Goal: Communication & Community: Answer question/provide support

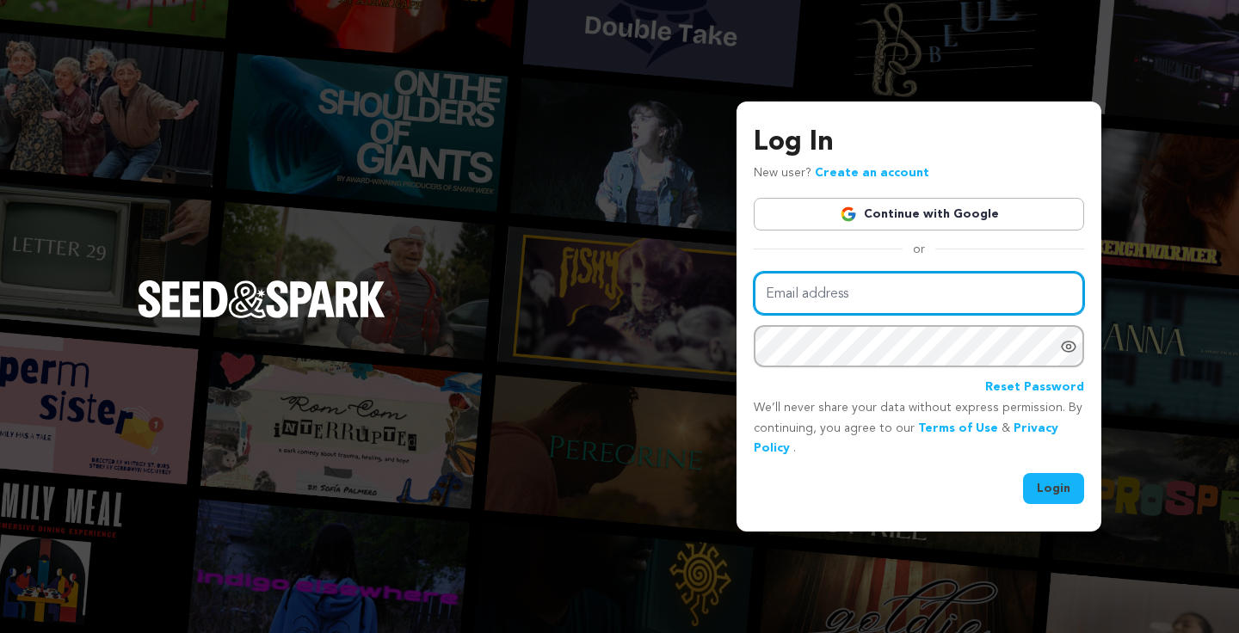
type input "dayoffprod@gmail.com"
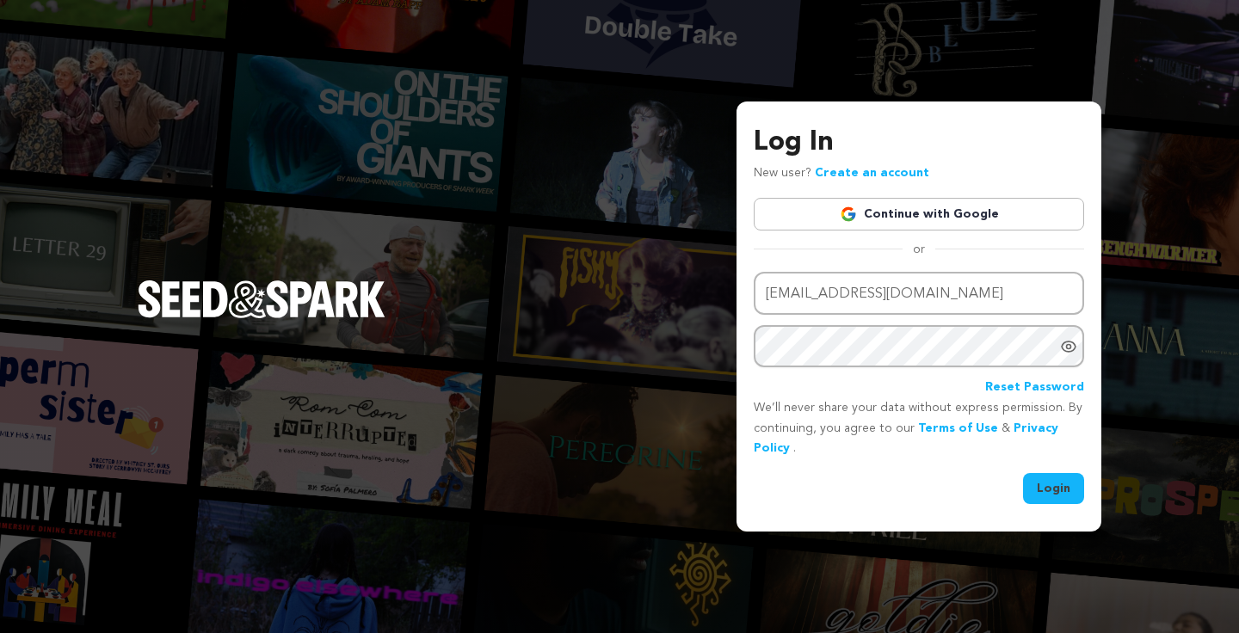
click at [1045, 483] on button "Login" at bounding box center [1053, 488] width 61 height 31
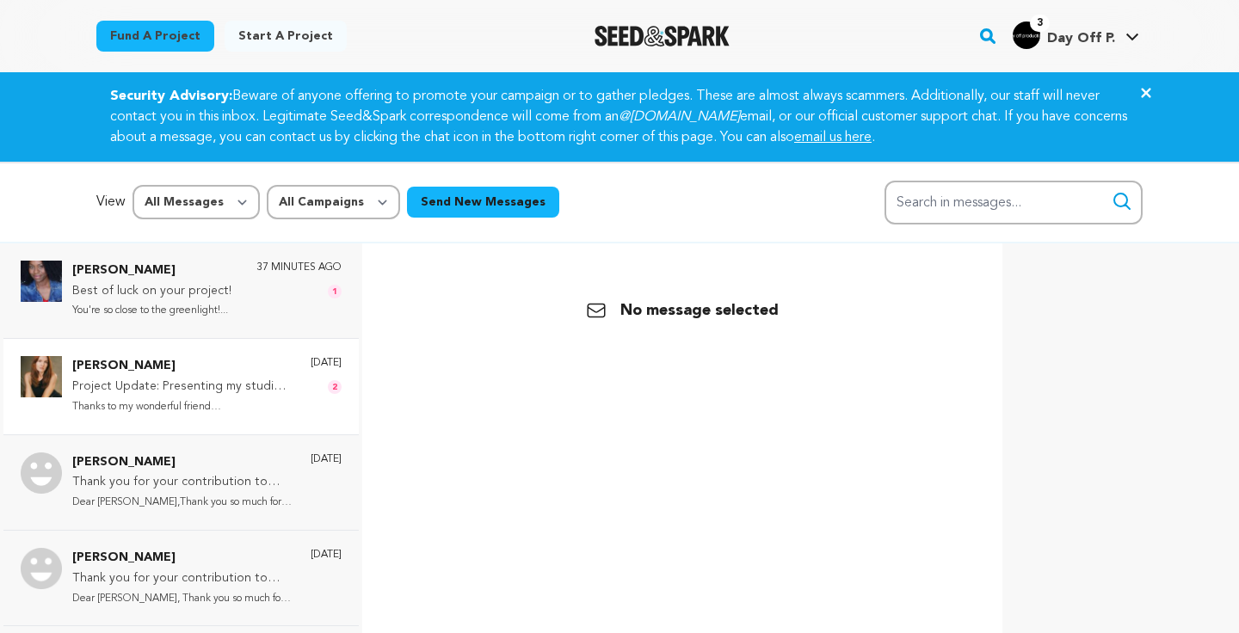
click at [222, 386] on p "Project Update: Presenting my studio logo & project updates!" at bounding box center [182, 387] width 221 height 21
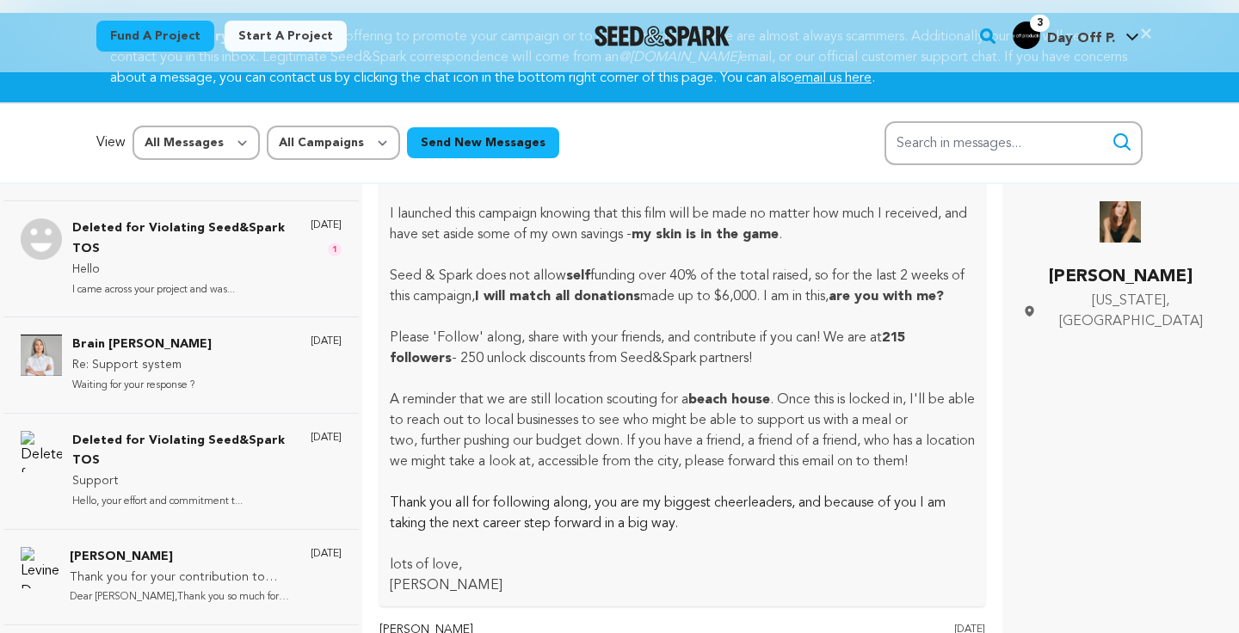
scroll to position [979, 0]
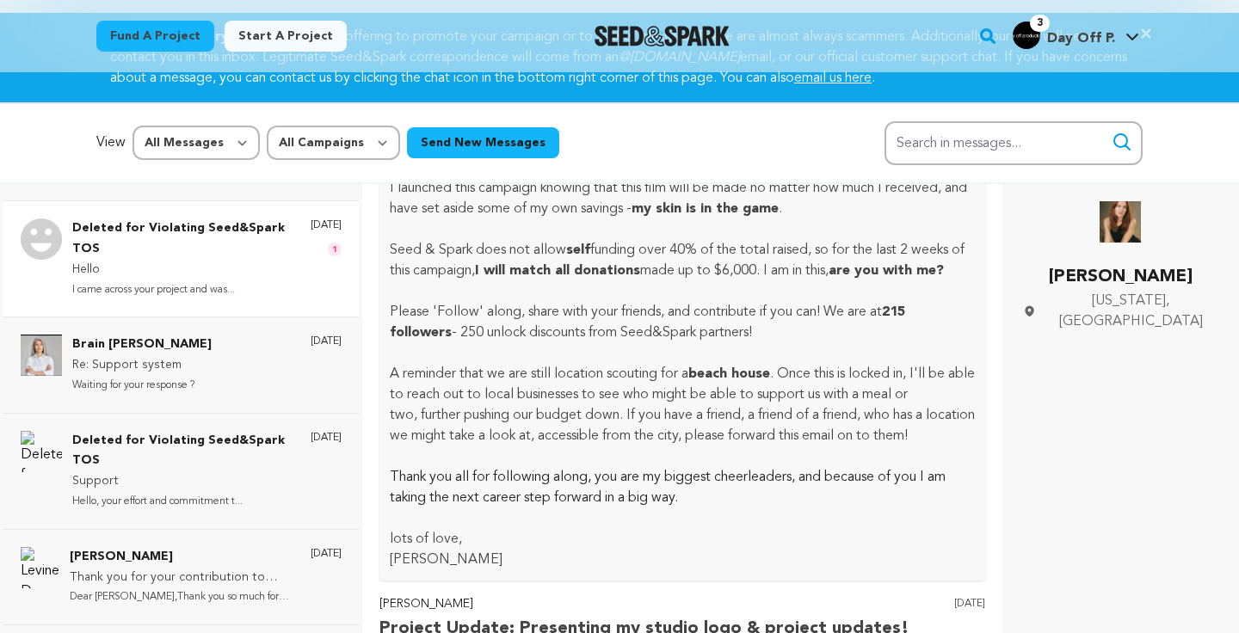
click at [224, 260] on p "Hello" at bounding box center [182, 270] width 221 height 21
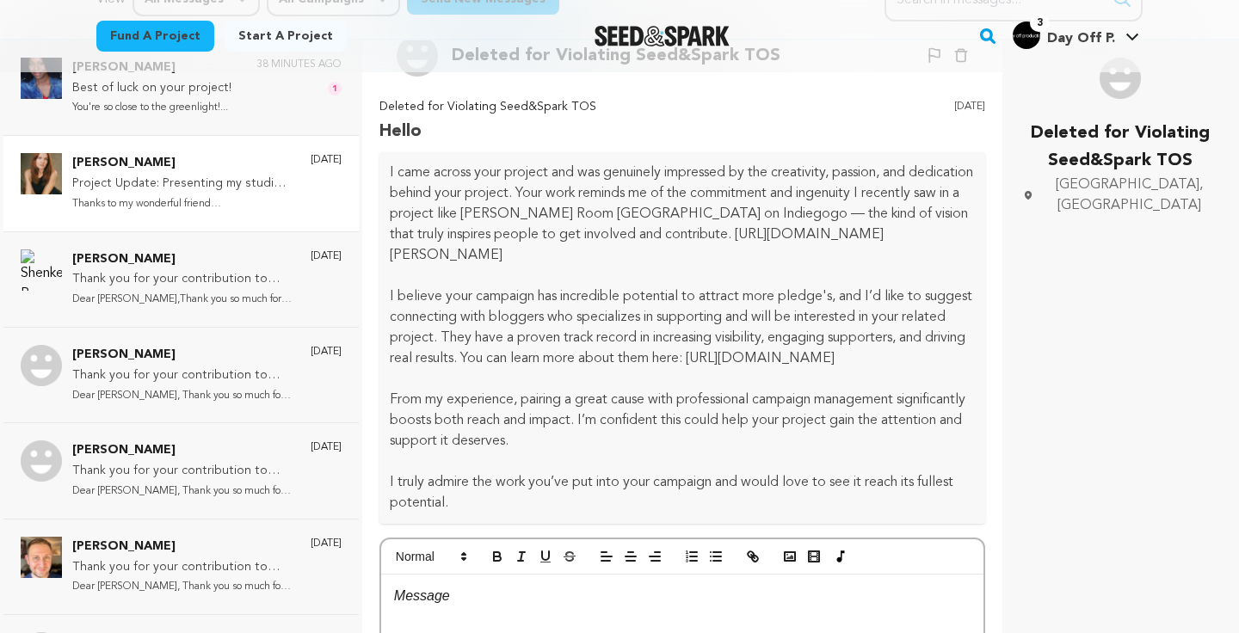
scroll to position [0, 0]
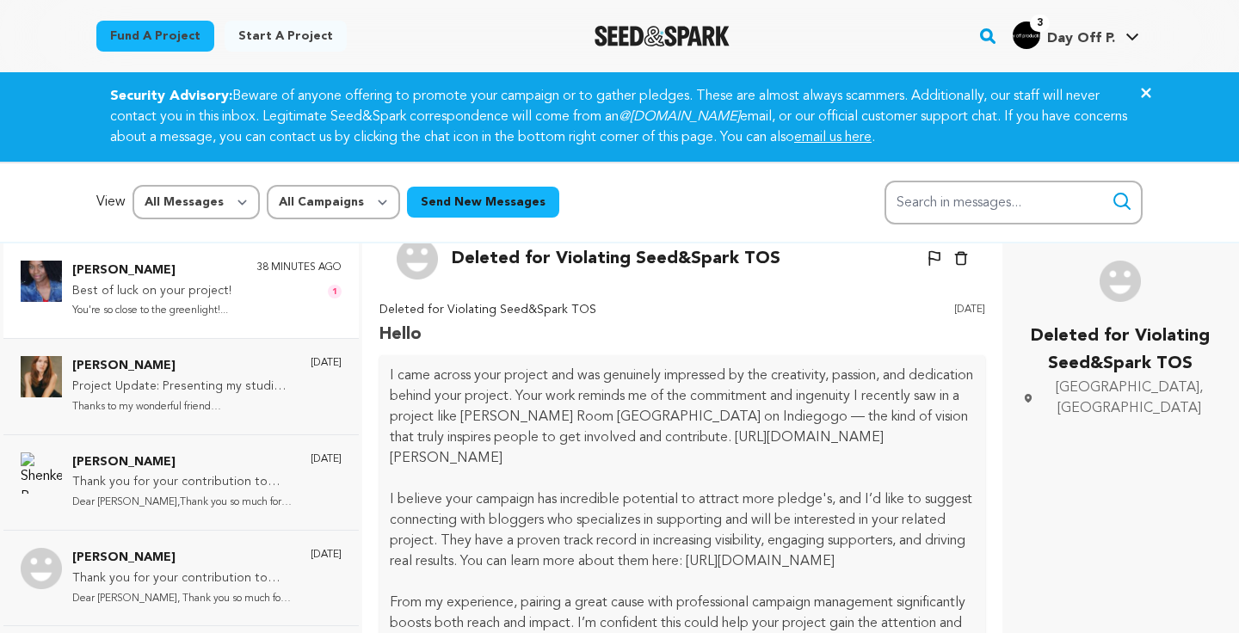
click at [215, 318] on p "You're so close to the greenlight!..." at bounding box center [151, 311] width 159 height 20
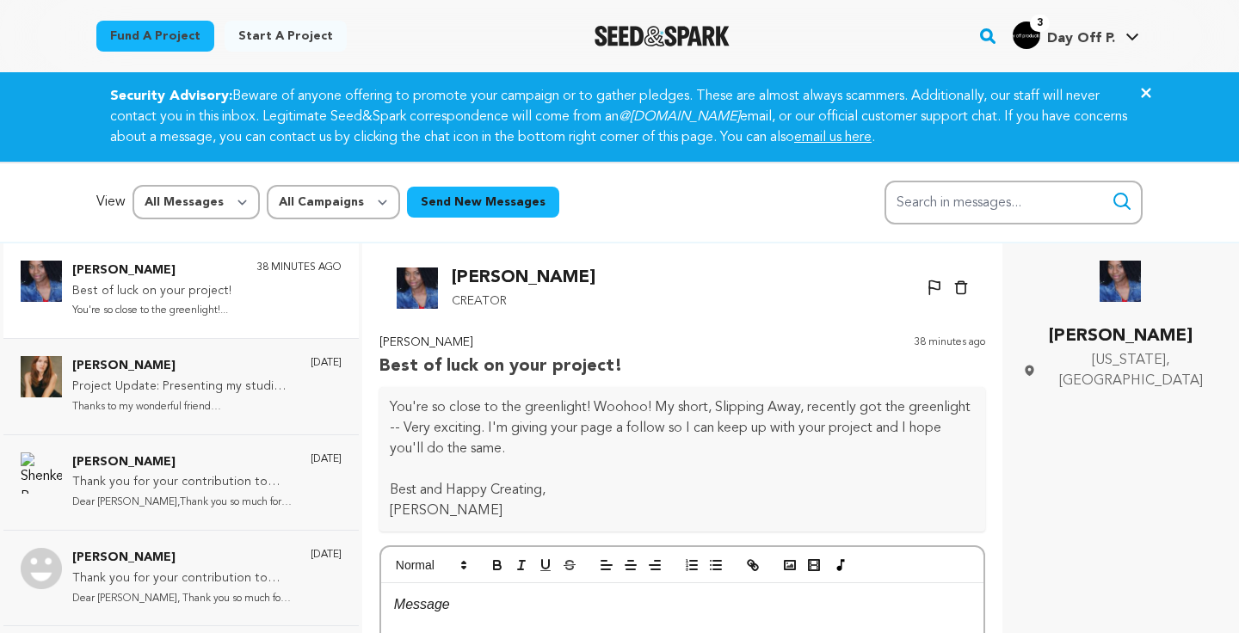
click at [727, 410] on p "You're so close to the greenlight! Woohoo! My short, Slipping Away, recently go…" at bounding box center [682, 429] width 585 height 62
click at [773, 410] on p "You're so close to the greenlight! Woohoo! My short, Slipping Away, recently go…" at bounding box center [682, 429] width 585 height 62
copy p "Slipping Away"
click at [402, 290] on img at bounding box center [417, 288] width 41 height 41
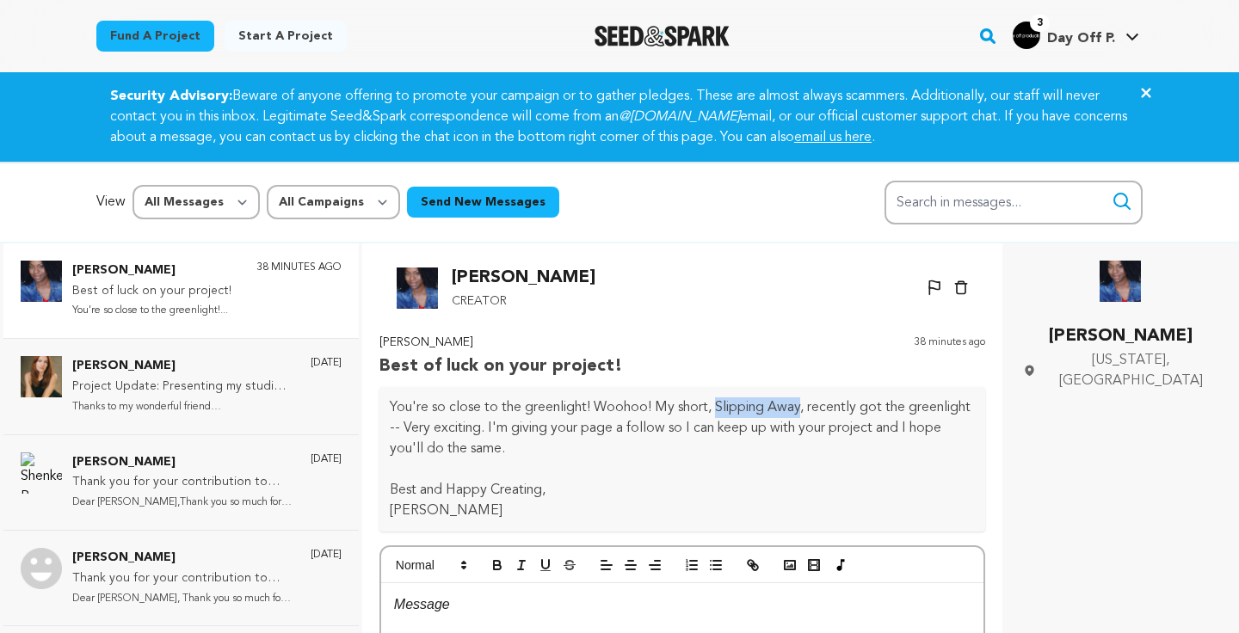
scroll to position [8, 0]
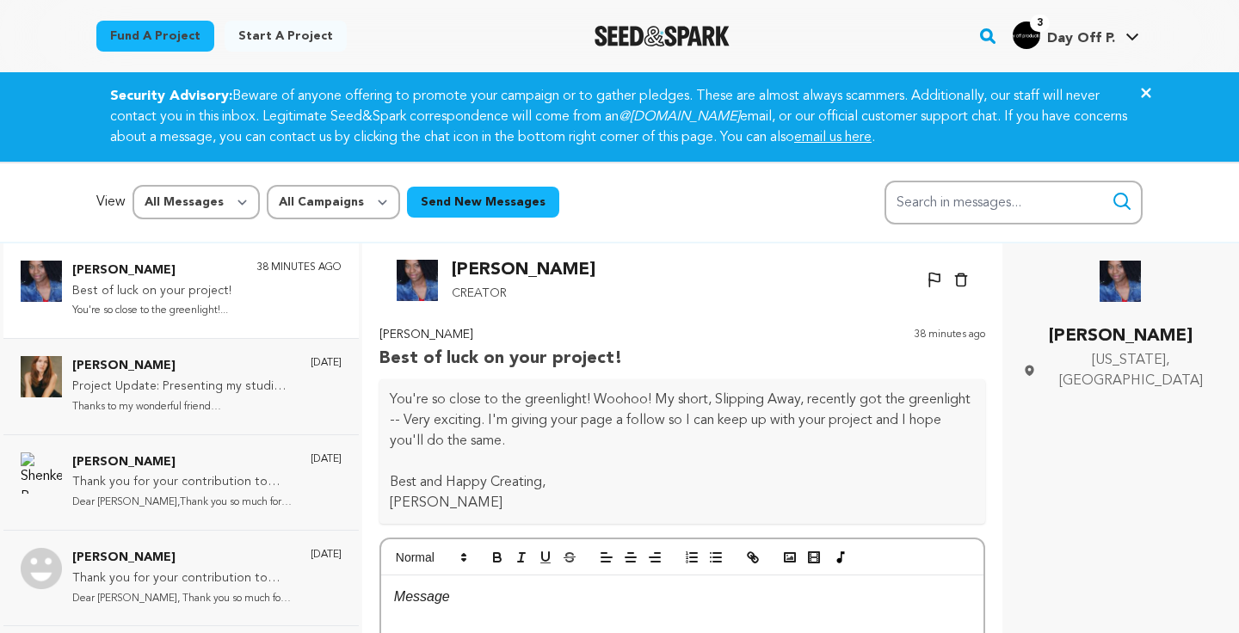
click at [1134, 302] on div "Sonya Leslie California, United States" at bounding box center [1120, 326] width 195 height 131
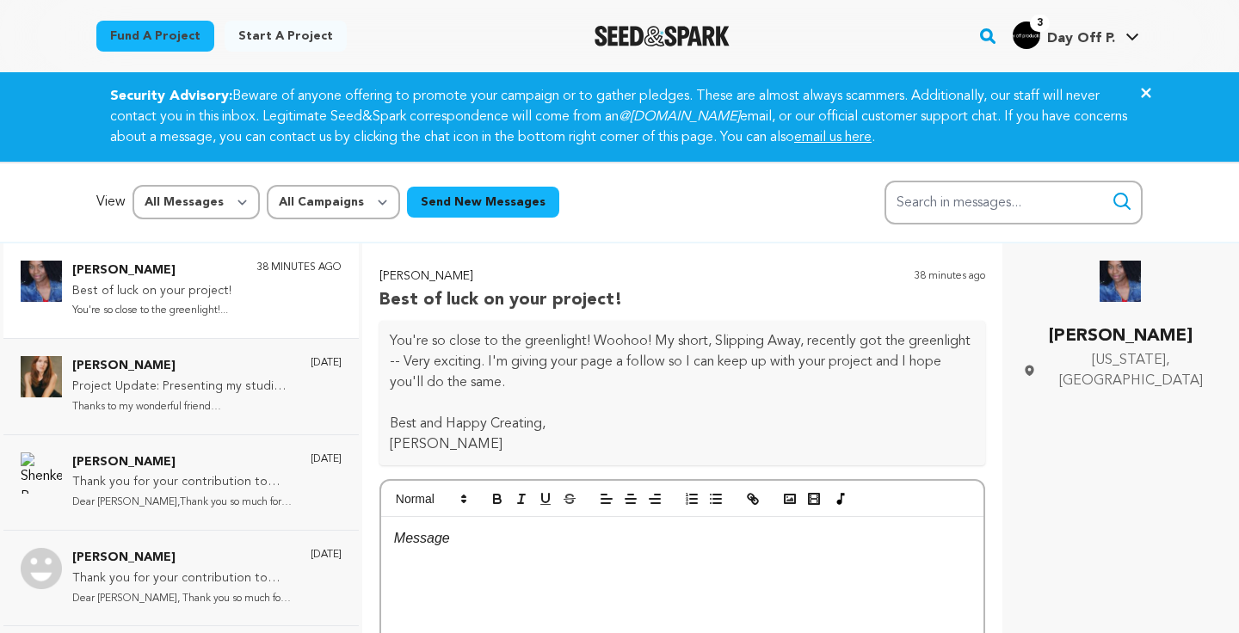
scroll to position [0, 0]
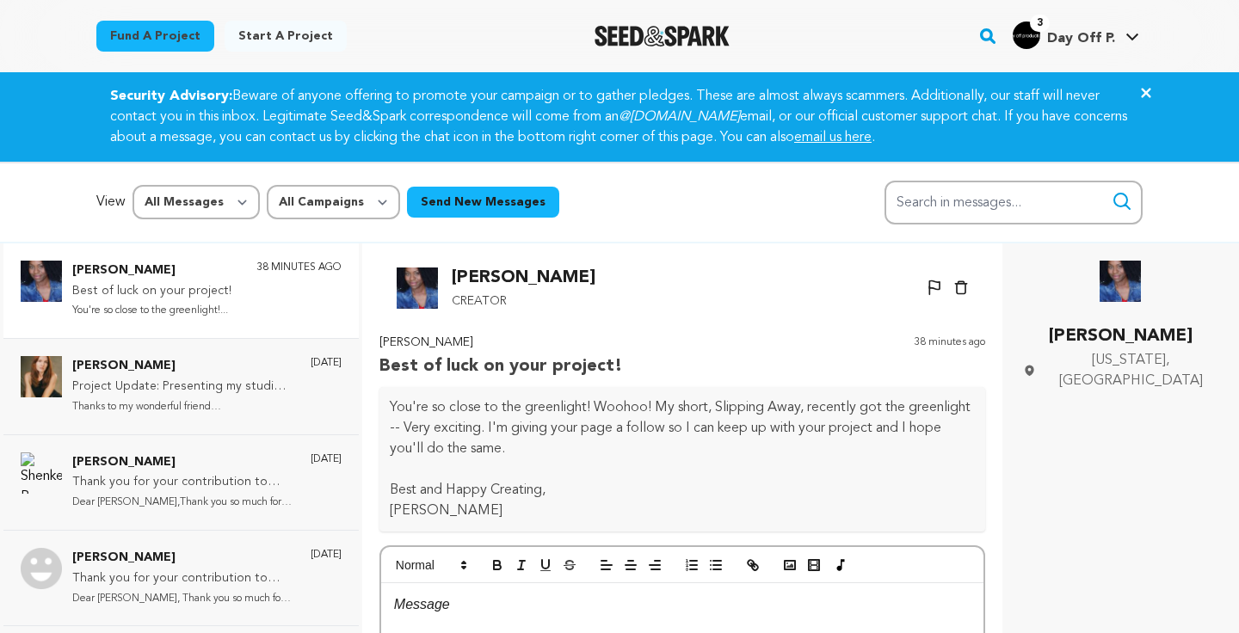
click at [595, 29] on img "Seed&Spark Homepage" at bounding box center [662, 36] width 135 height 21
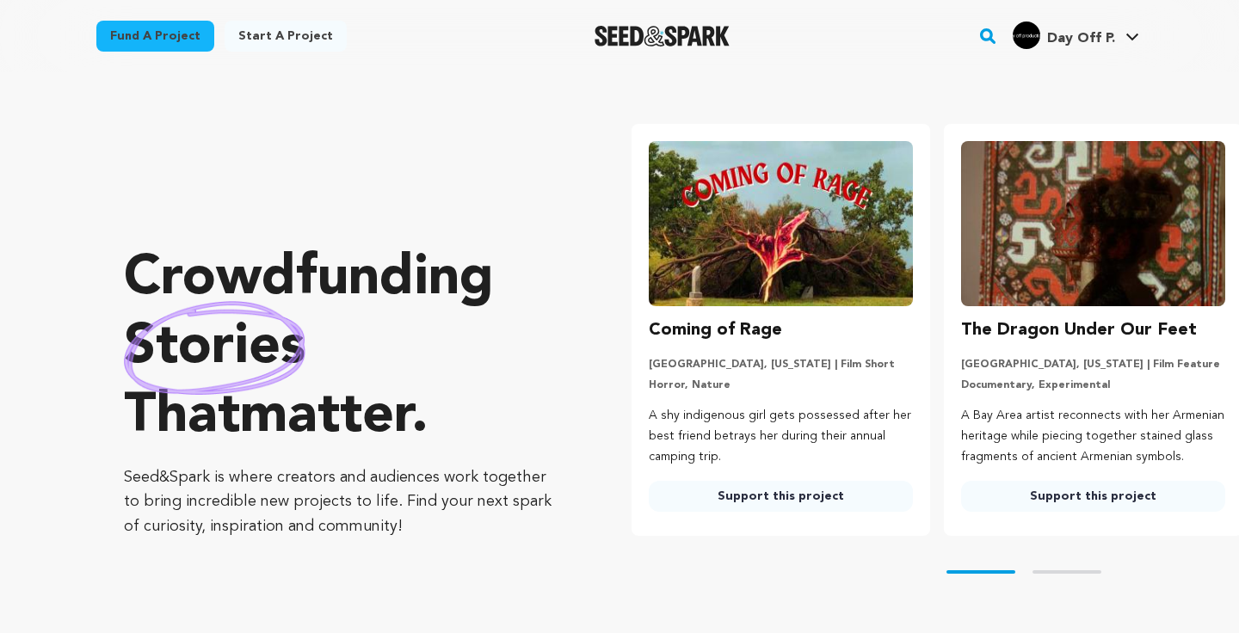
click at [998, 39] on rect "button" at bounding box center [988, 36] width 21 height 21
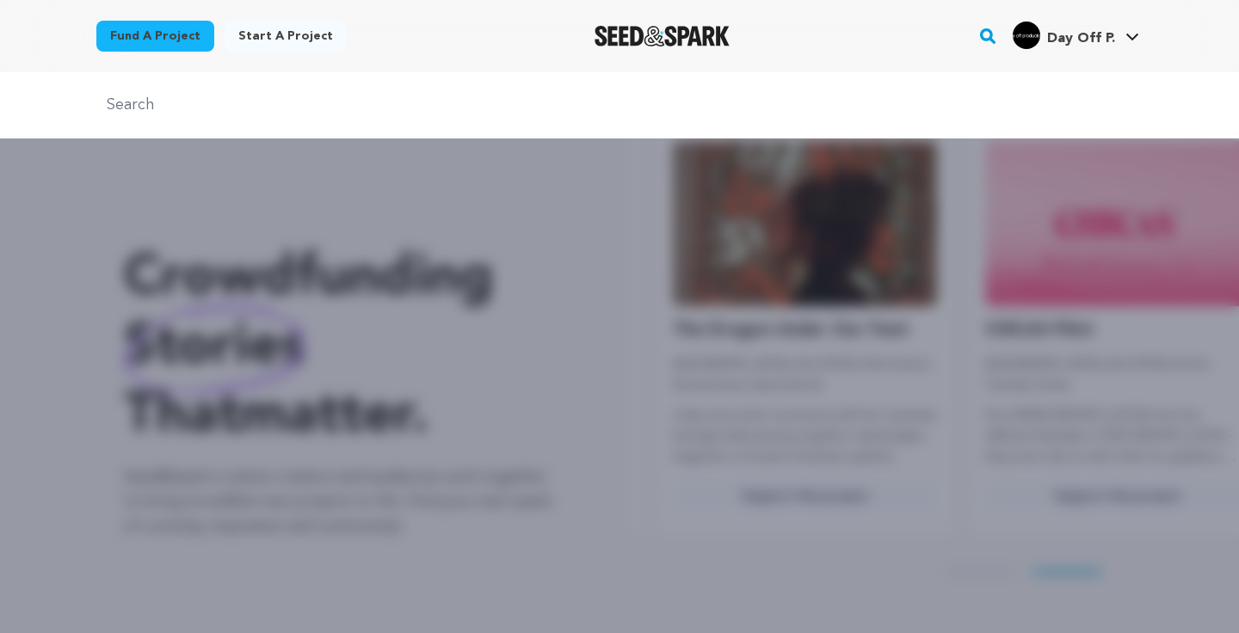
scroll to position [0, 326]
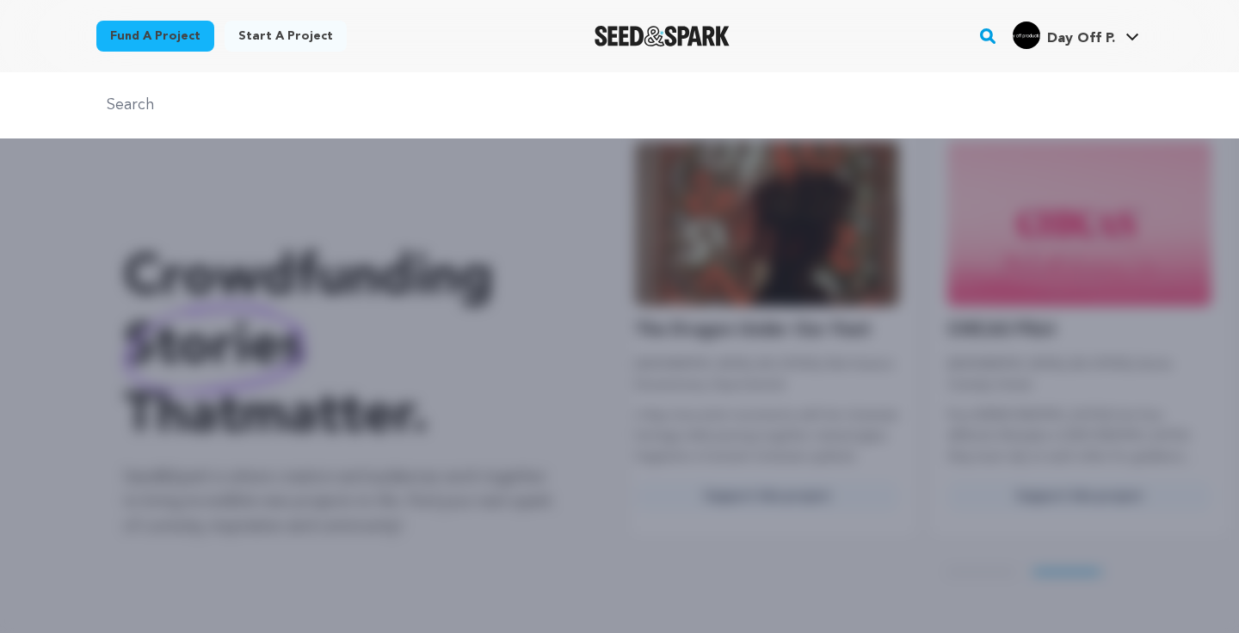
paste input "Slipping Away"
type input "Slipping Away"
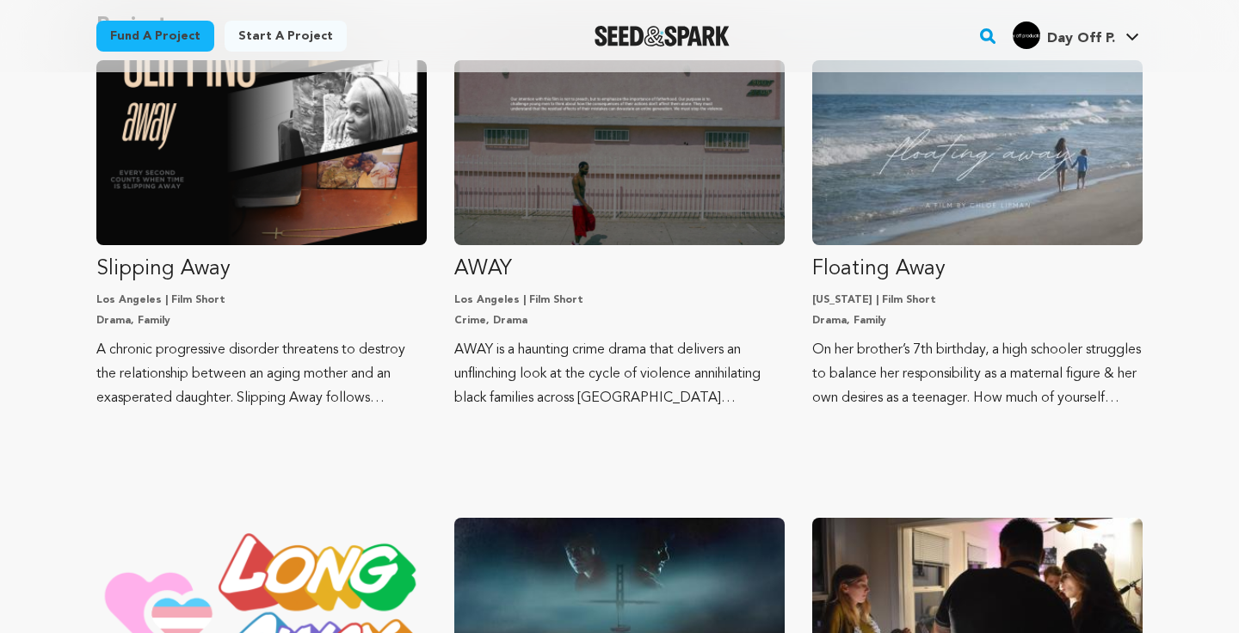
scroll to position [204, 0]
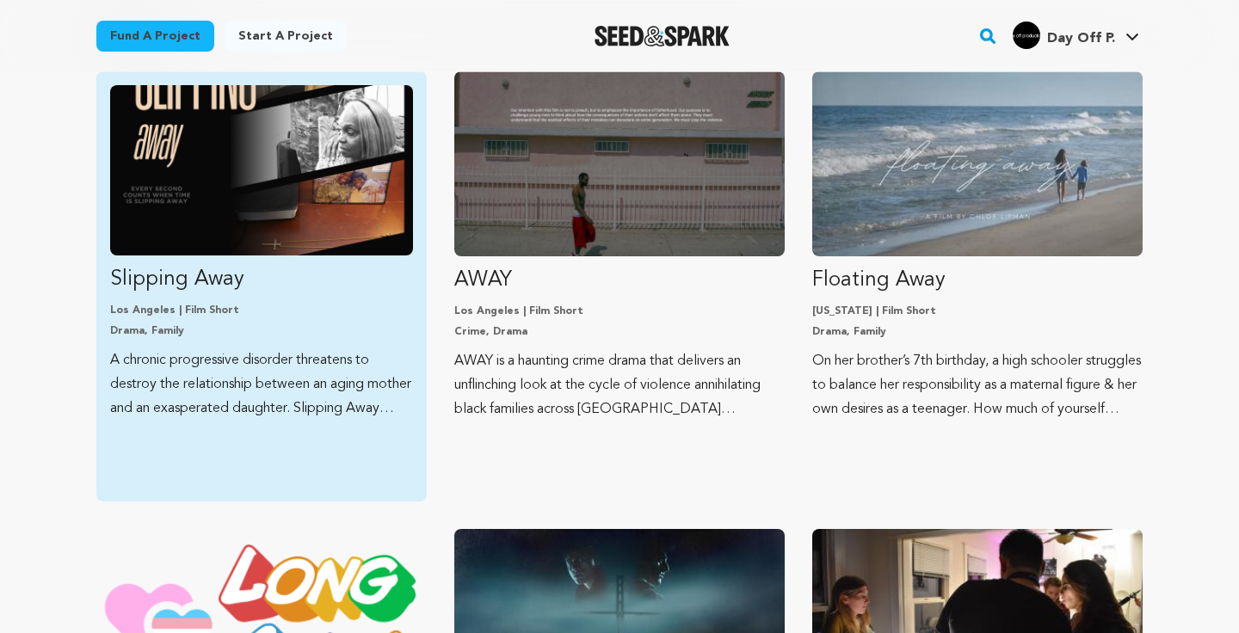
click at [275, 132] on img "Fund Slipping Away" at bounding box center [261, 170] width 303 height 170
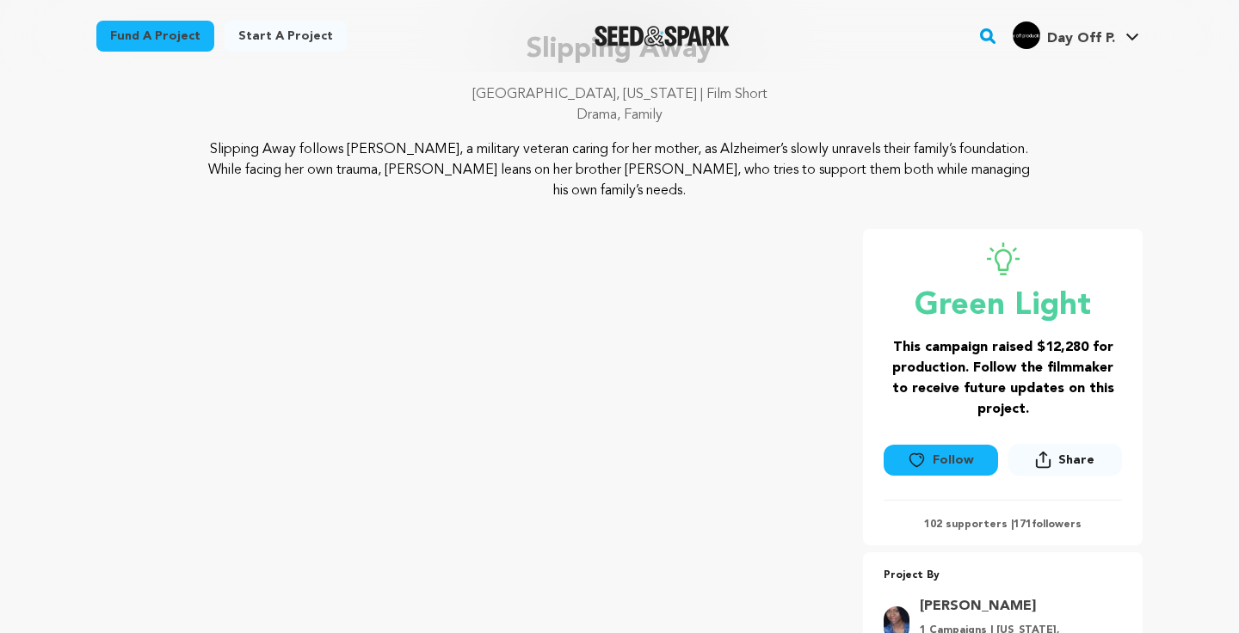
scroll to position [151, 0]
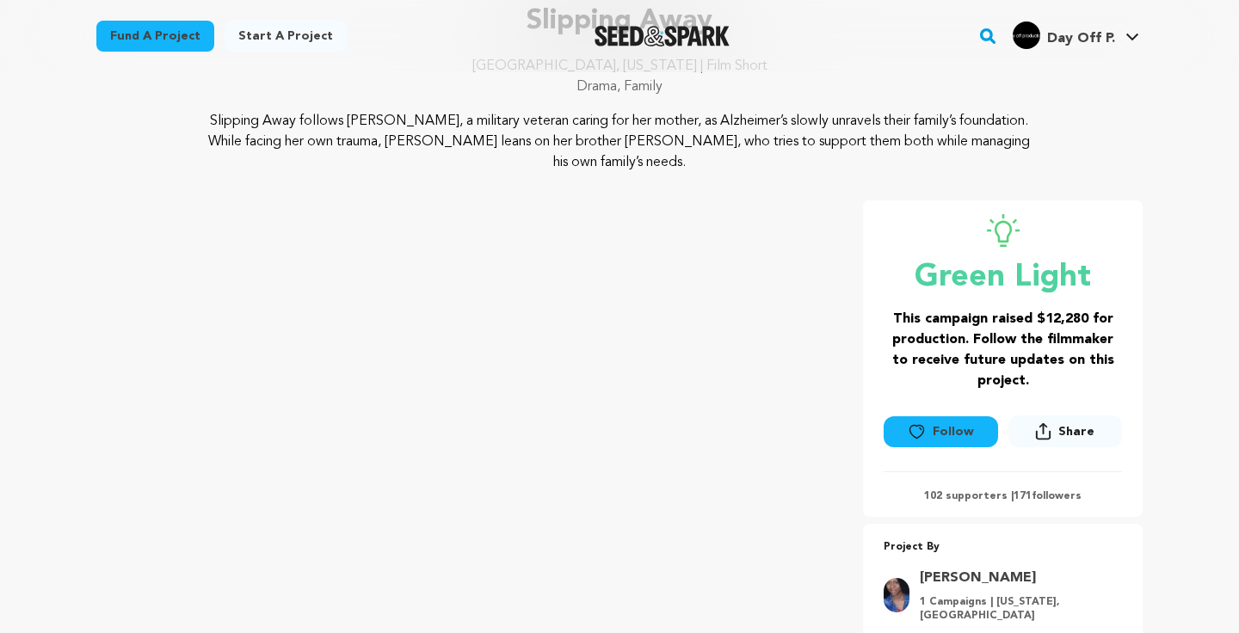
click at [926, 423] on icon at bounding box center [917, 431] width 18 height 17
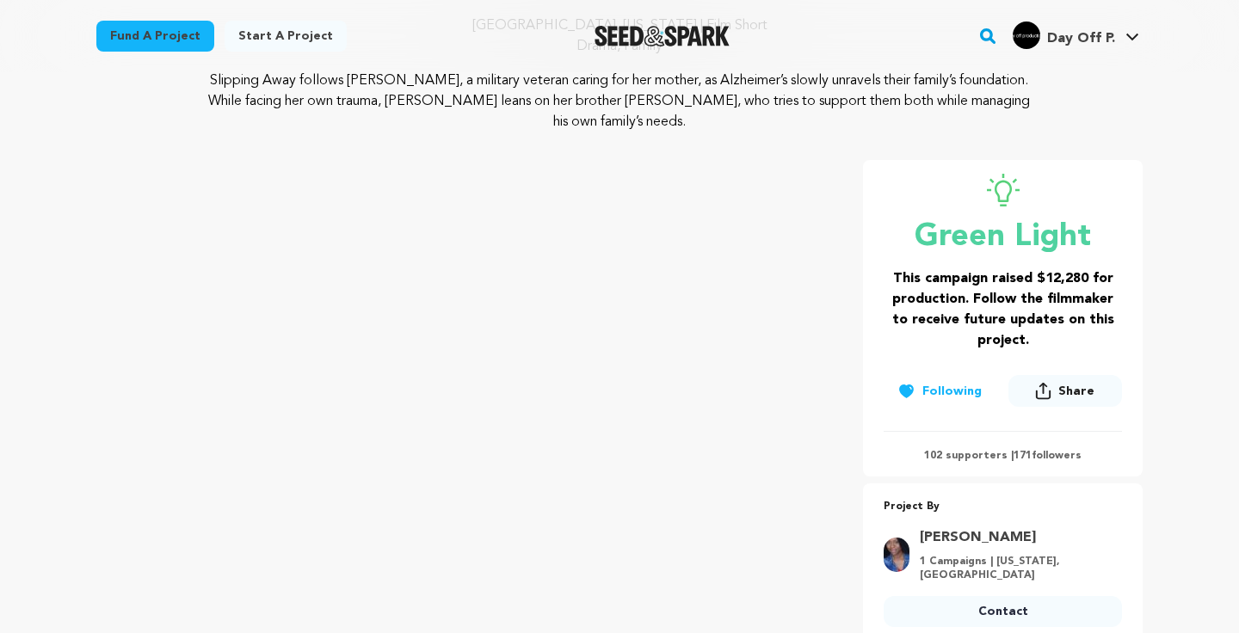
scroll to position [192, 0]
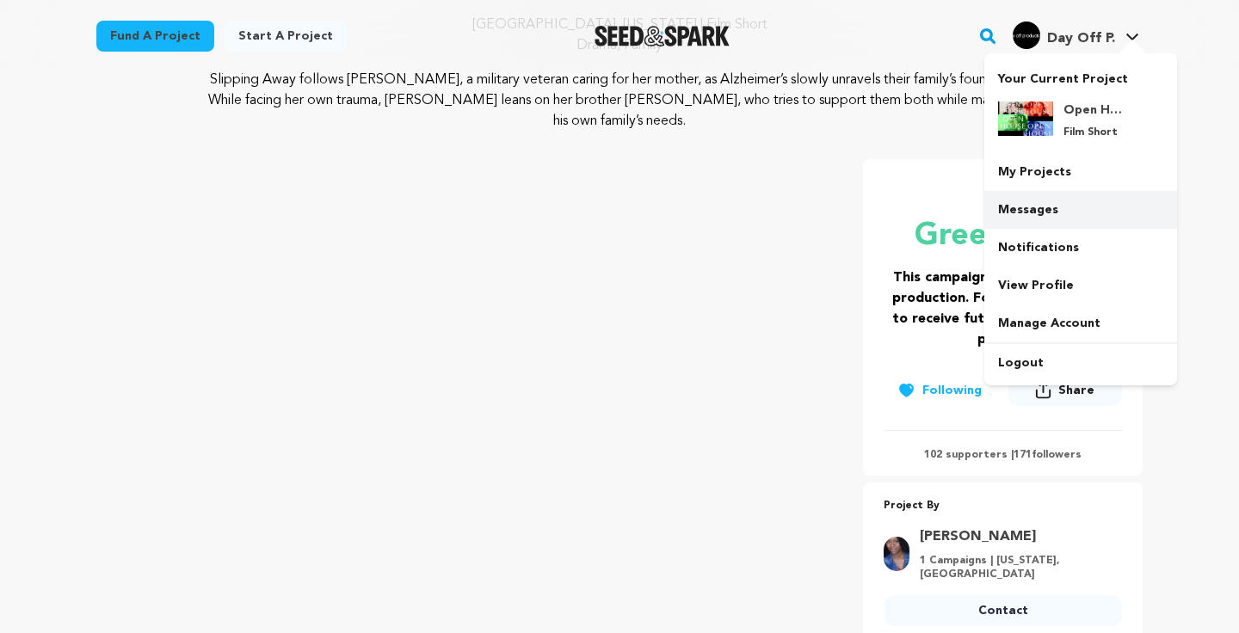
click at [1029, 204] on link "Messages" at bounding box center [1081, 210] width 193 height 38
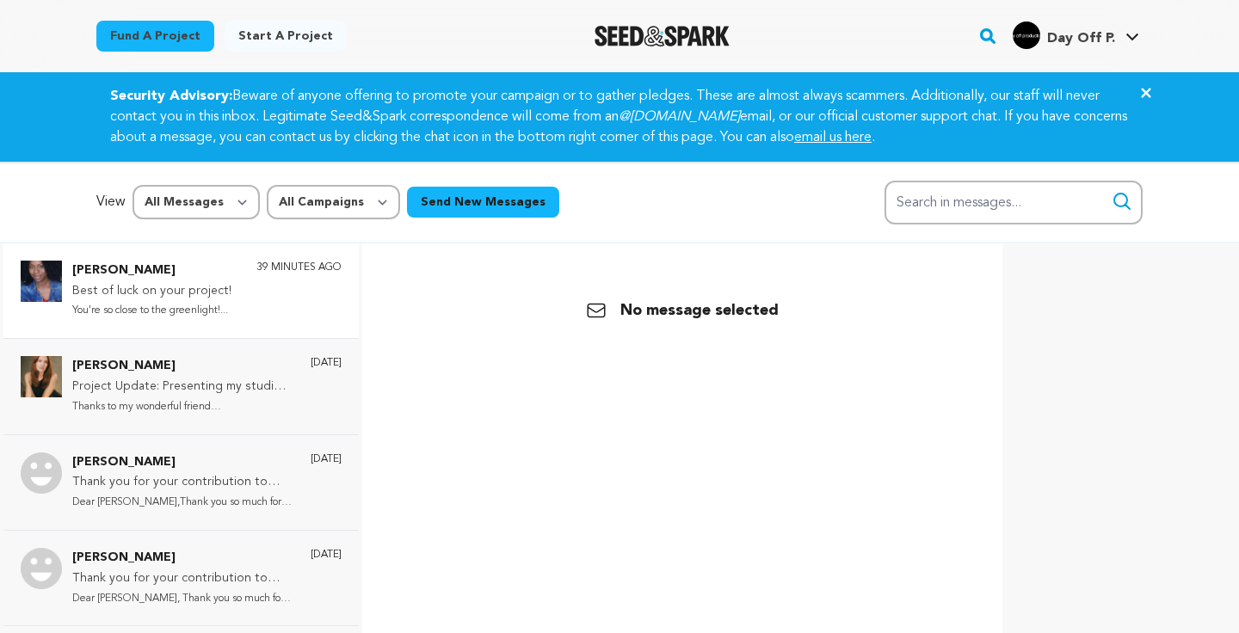
click at [231, 291] on p "Best of luck on your project!" at bounding box center [151, 291] width 159 height 21
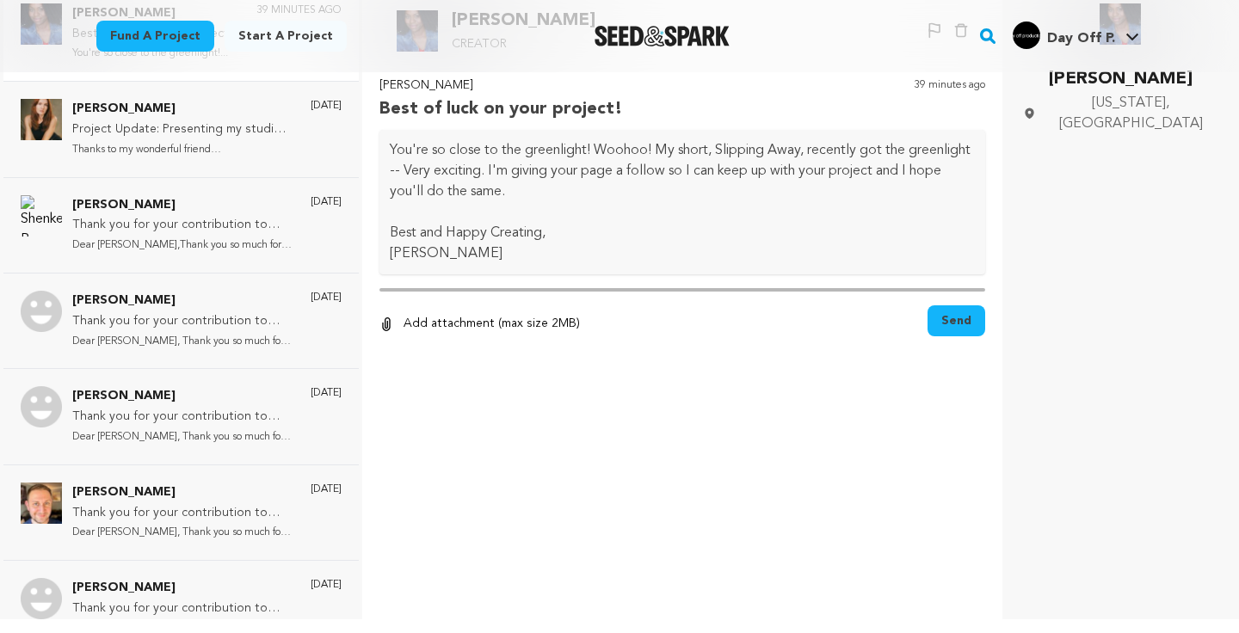
scroll to position [67, 0]
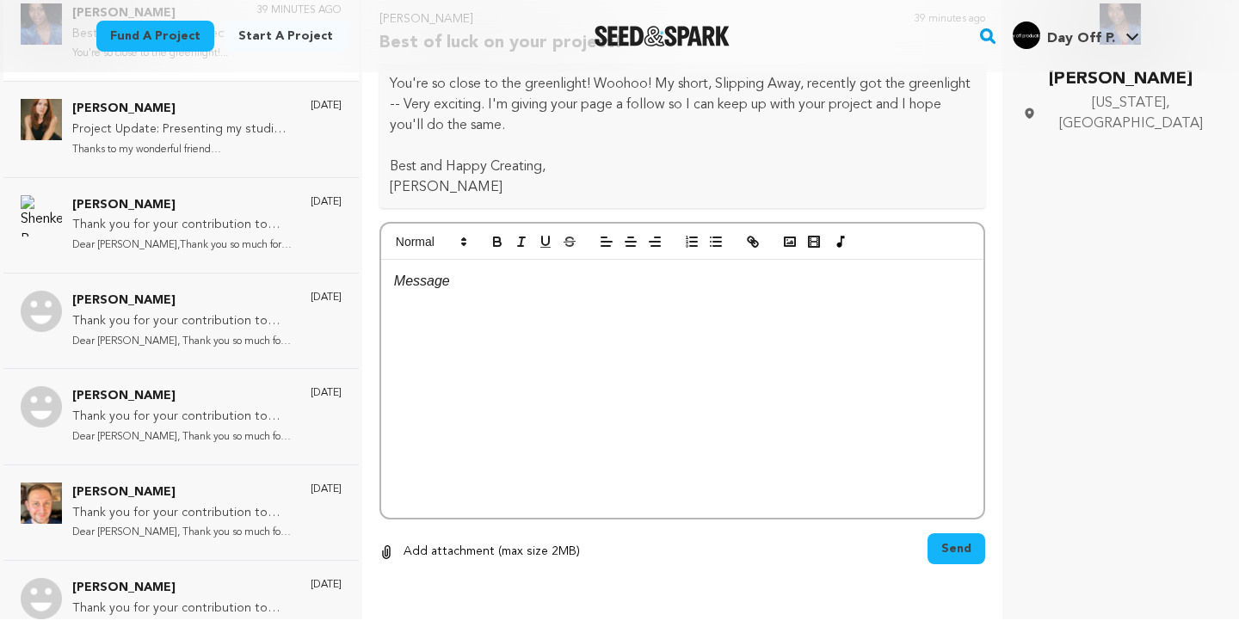
click at [516, 288] on p at bounding box center [682, 281] width 577 height 22
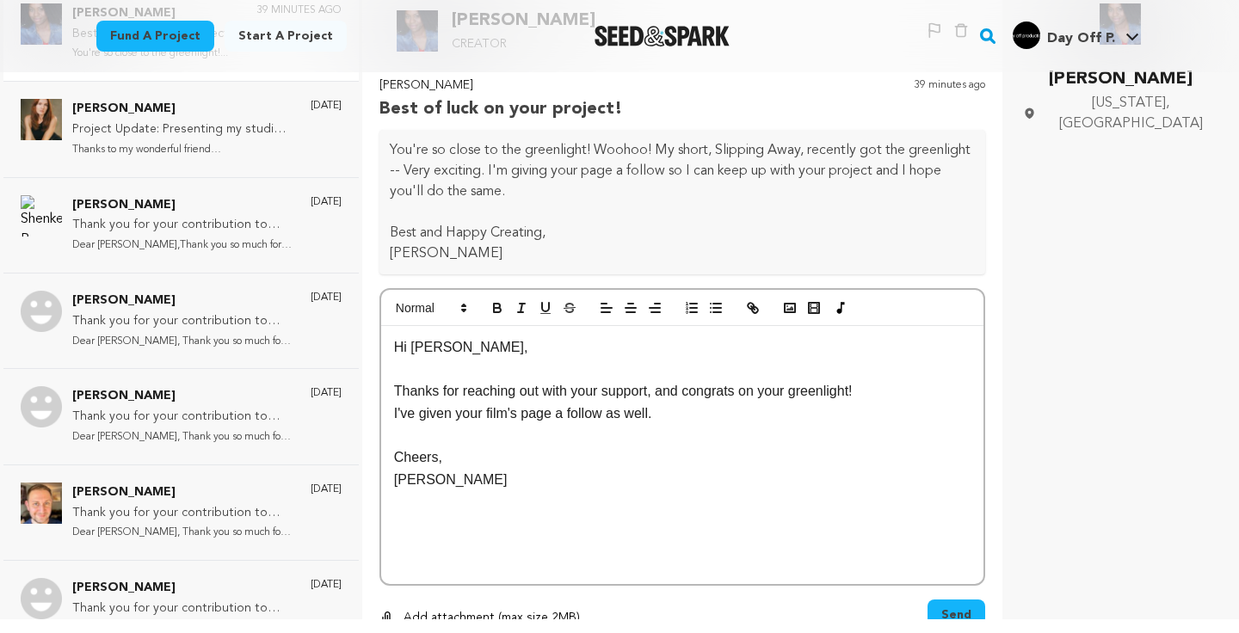
click at [739, 418] on p "I've given your film's page a follow as well." at bounding box center [682, 414] width 577 height 22
click at [464, 509] on div "Hi [PERSON_NAME], Thanks for reaching out with your support, and congrats on yo…" at bounding box center [682, 455] width 602 height 258
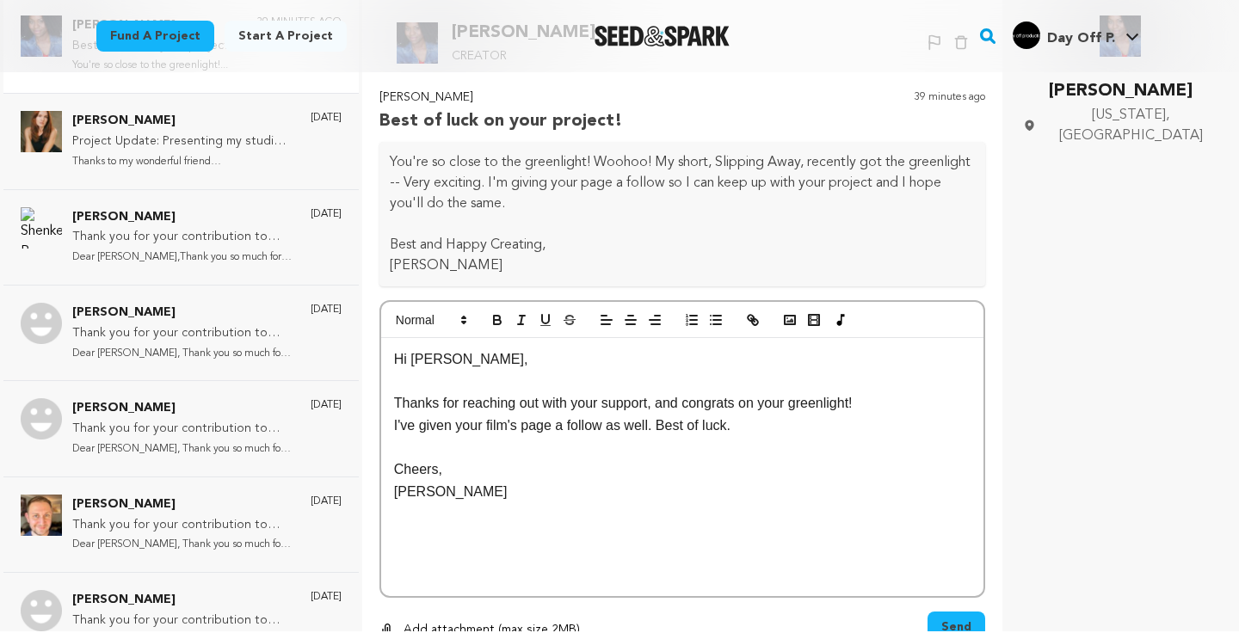
scroll to position [243, 0]
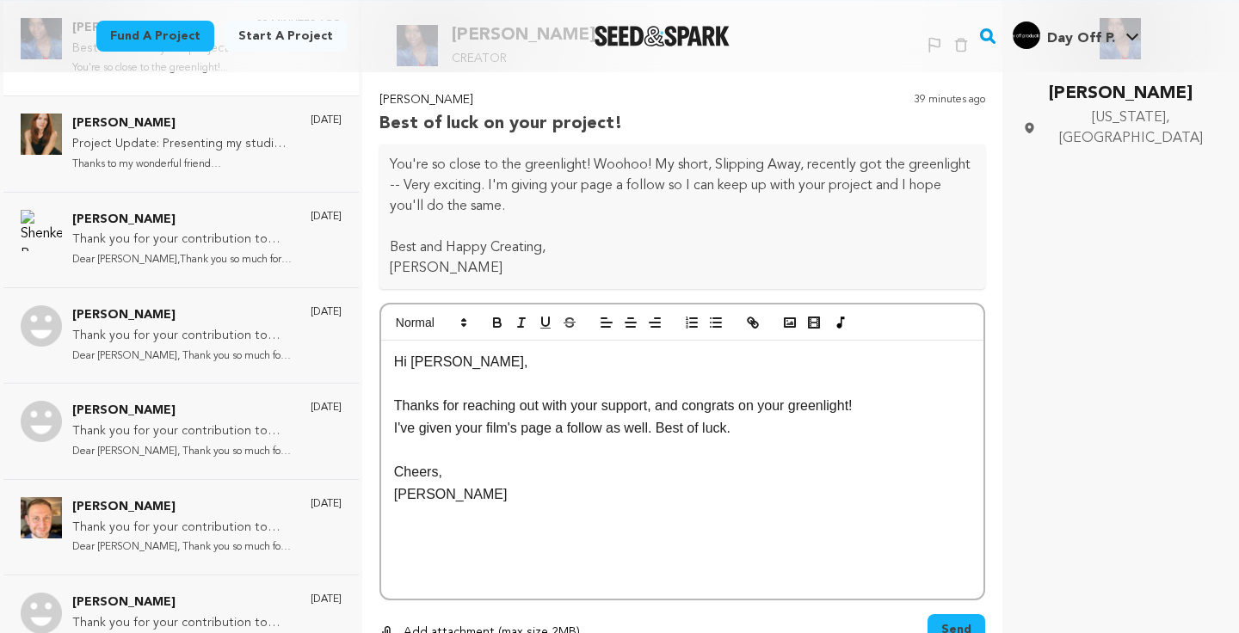
click at [737, 425] on p "I've given your film's page a follow as well. Best of luck." at bounding box center [682, 428] width 577 height 22
click at [618, 427] on p "I've given your film's page a follow as well. Best of luck!" at bounding box center [682, 428] width 577 height 22
click at [637, 427] on p "I've given your film's page a follow as well. Best of luck!" at bounding box center [682, 428] width 577 height 22
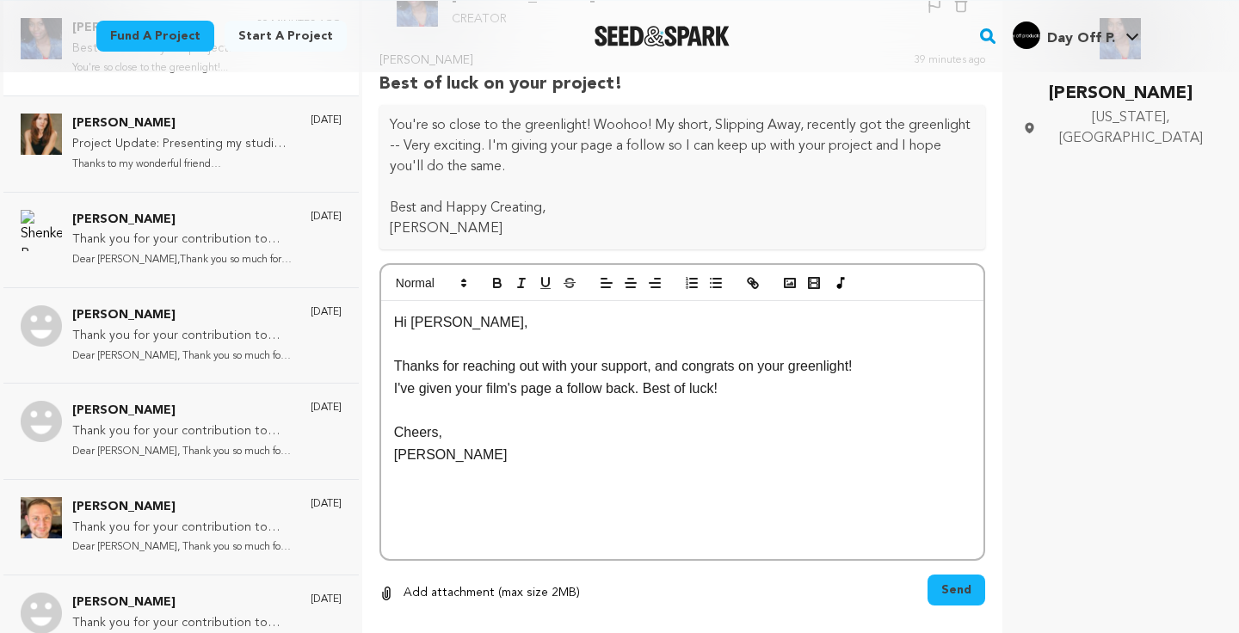
scroll to position [67, 0]
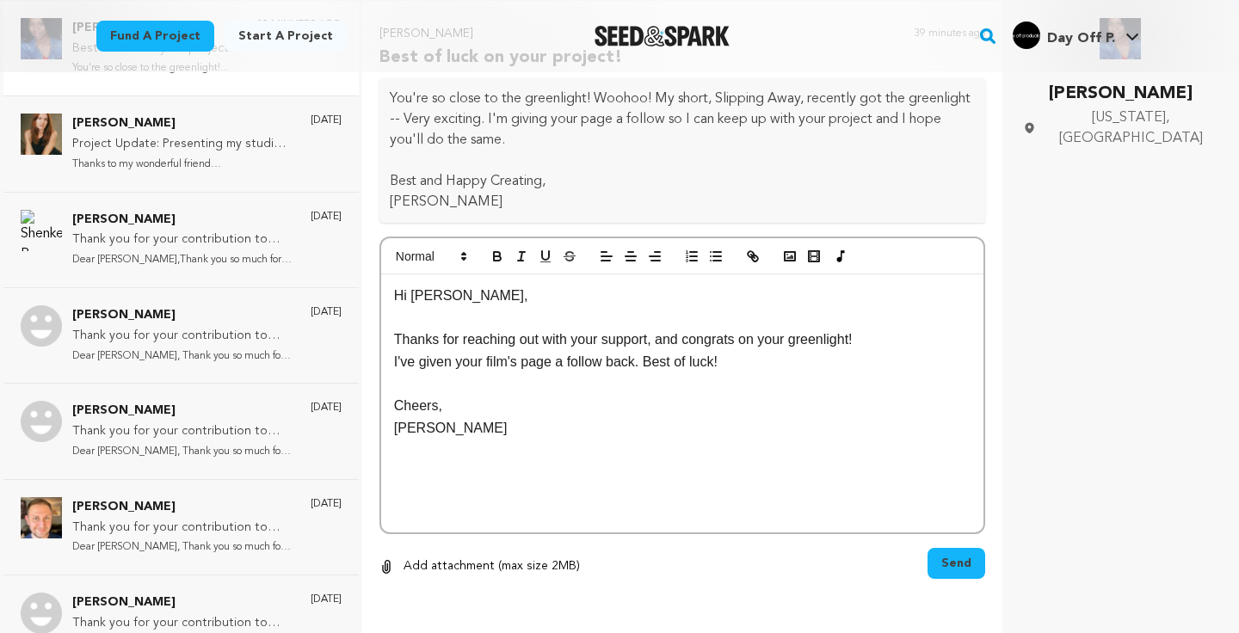
click at [956, 560] on span "Send" at bounding box center [957, 563] width 30 height 17
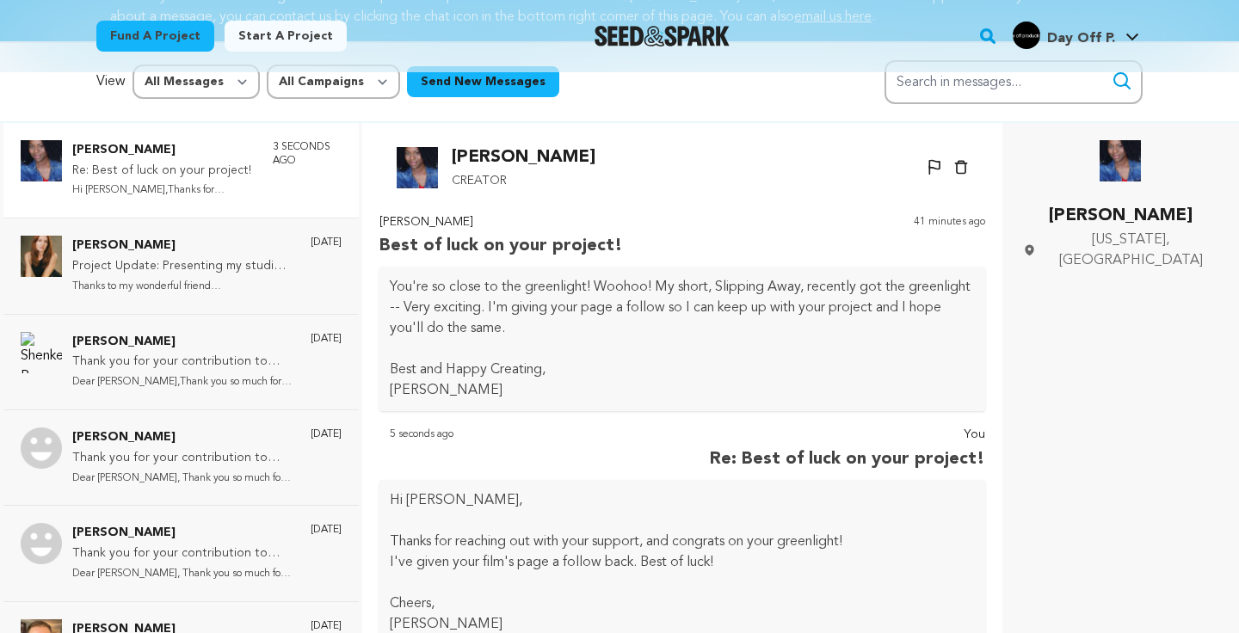
scroll to position [0, 0]
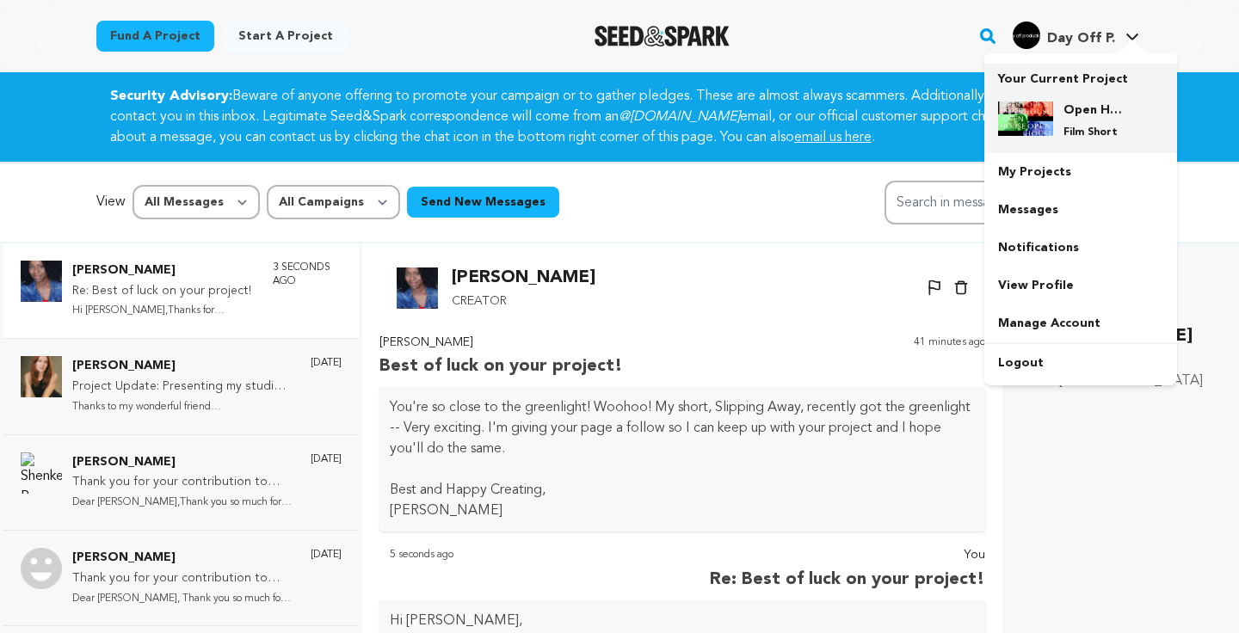
click at [1077, 114] on h4 "Open House" at bounding box center [1095, 110] width 62 height 17
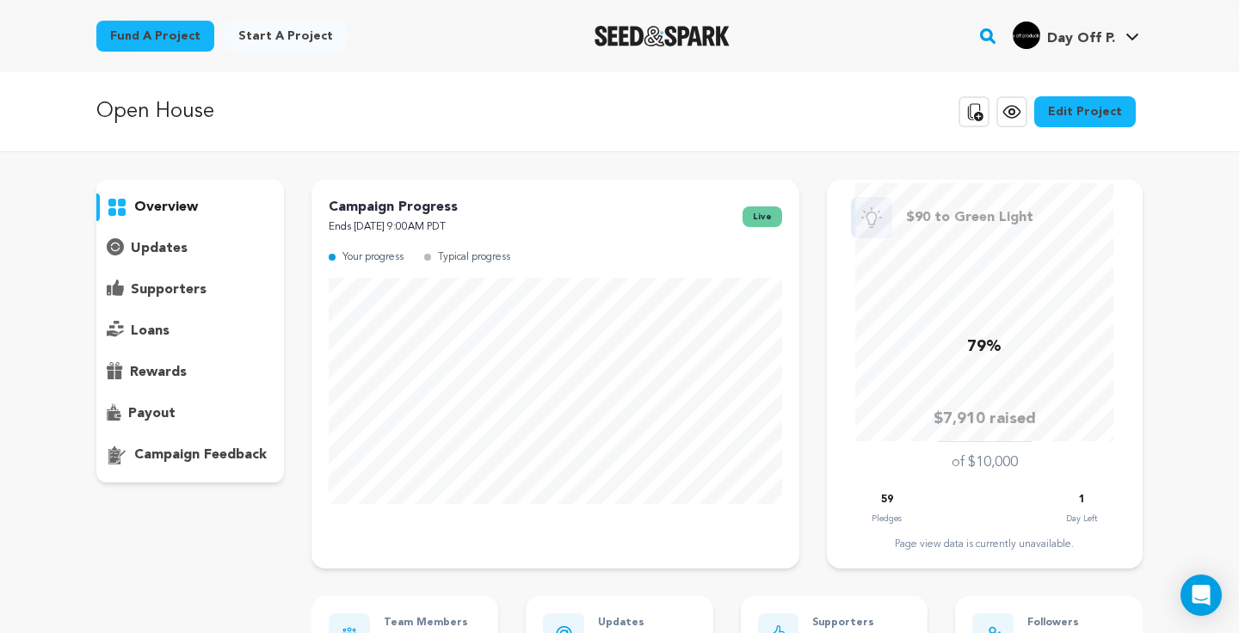
click at [193, 289] on p "supporters" at bounding box center [169, 290] width 76 height 21
